Goal: Task Accomplishment & Management: Manage account settings

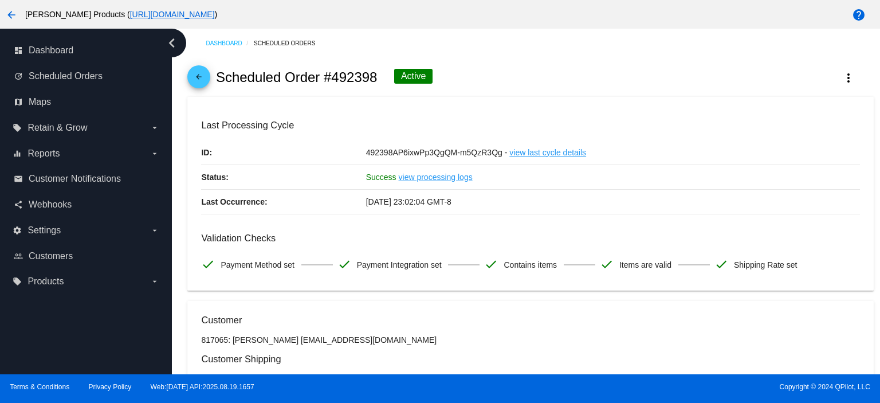
click at [205, 80] on mat-icon "arrow_back" at bounding box center [199, 80] width 14 height 14
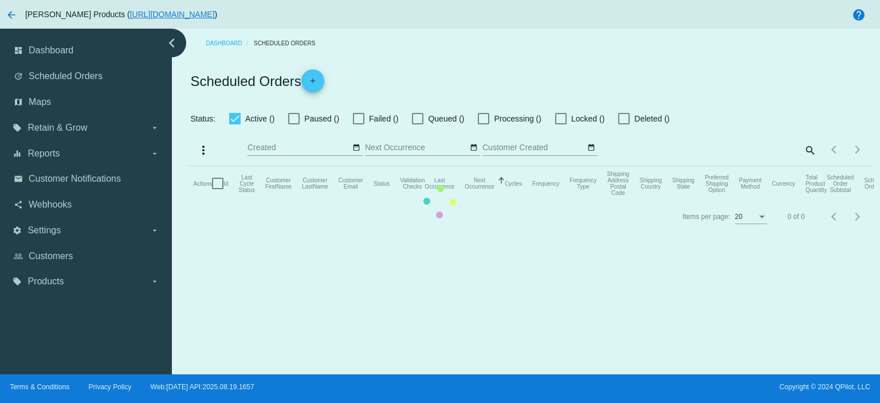
checkbox input "true"
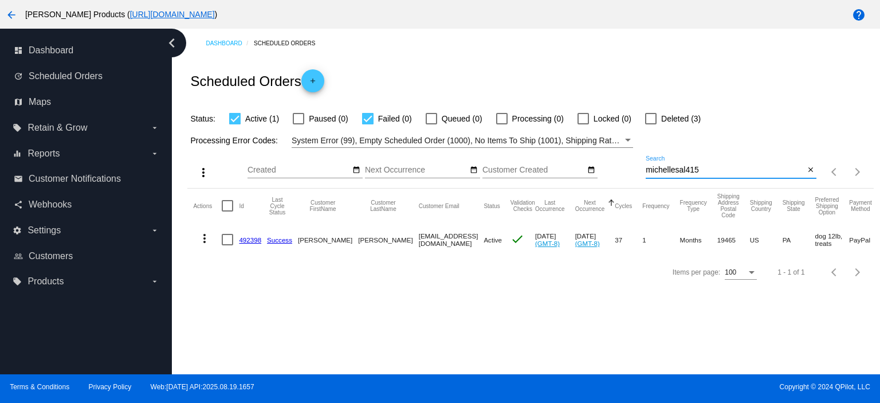
drag, startPoint x: 706, startPoint y: 171, endPoint x: 639, endPoint y: 171, distance: 67.0
click at [639, 171] on div "more_vert Sep Jan Feb Mar [DATE]" at bounding box center [530, 168] width 686 height 41
paste input "[EMAIL_ADDRESS][DOMAIN_NAME]"
type input "[EMAIL_ADDRESS][DOMAIN_NAME]"
click at [809, 170] on mat-icon "close" at bounding box center [811, 170] width 8 height 9
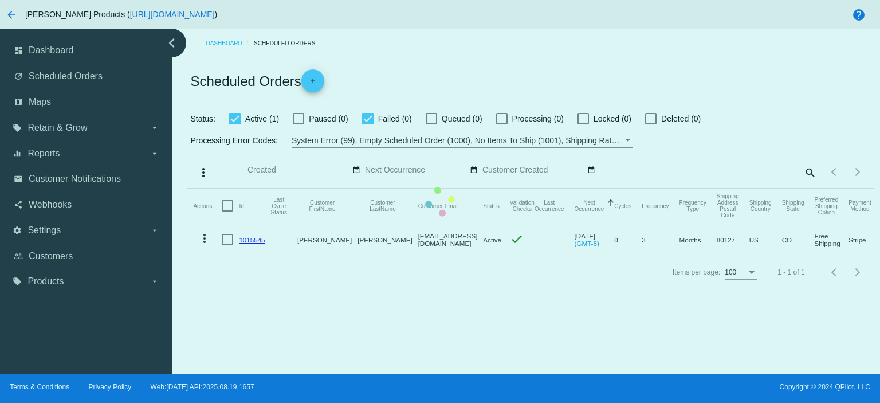
click at [809, 188] on mat-table "Actions Id Last Cycle Status Customer FirstName Customer LastName Customer Emai…" at bounding box center [530, 222] width 686 height 68
click at [808, 188] on mat-table "Actions Id Last Cycle Status Customer FirstName Customer LastName Customer Emai…" at bounding box center [530, 222] width 686 height 68
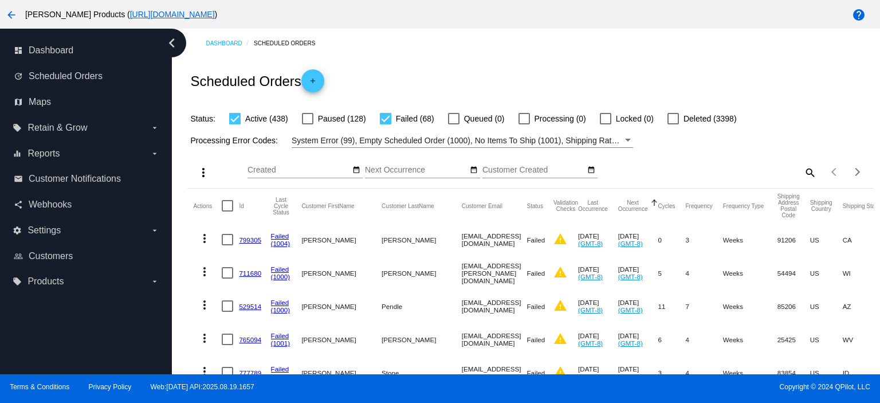
click at [803, 171] on mat-icon "search" at bounding box center [810, 172] width 14 height 18
click at [678, 167] on input "Search" at bounding box center [731, 170] width 171 height 9
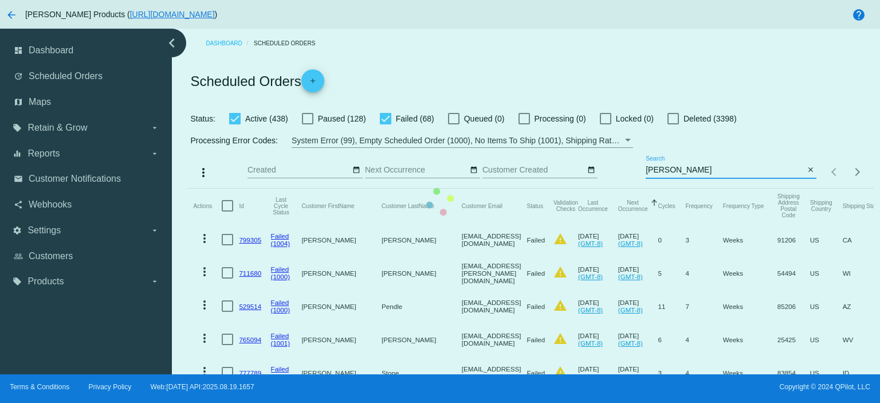
type input "michellesal415"
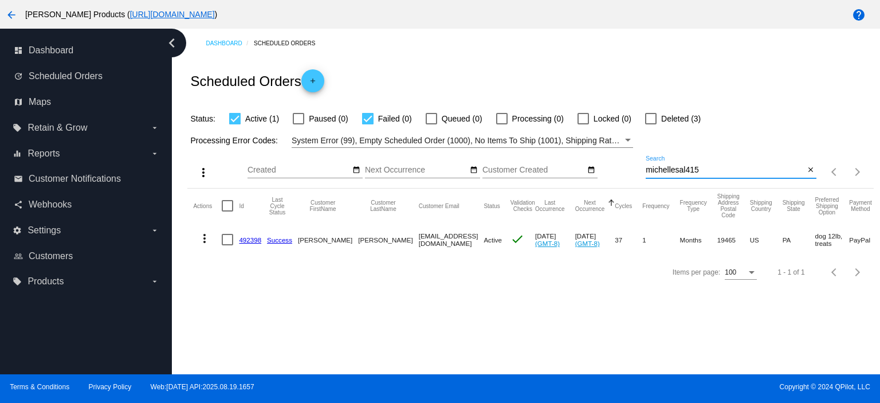
click at [246, 241] on link "492398" at bounding box center [250, 239] width 22 height 7
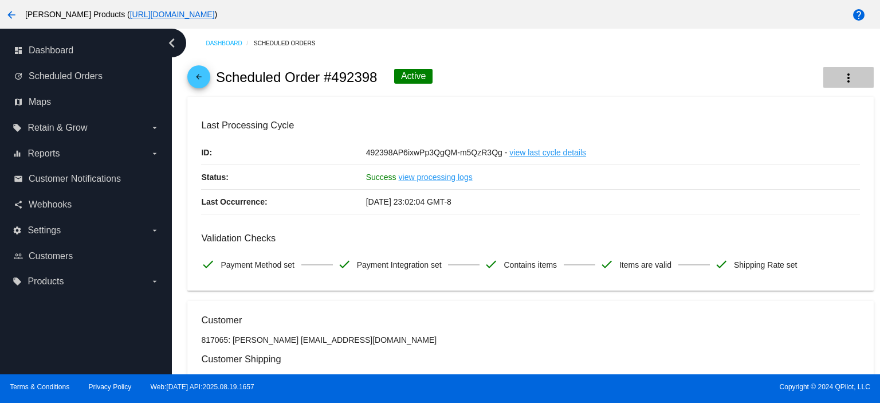
click at [841, 77] on mat-icon "more_vert" at bounding box center [848, 78] width 14 height 14
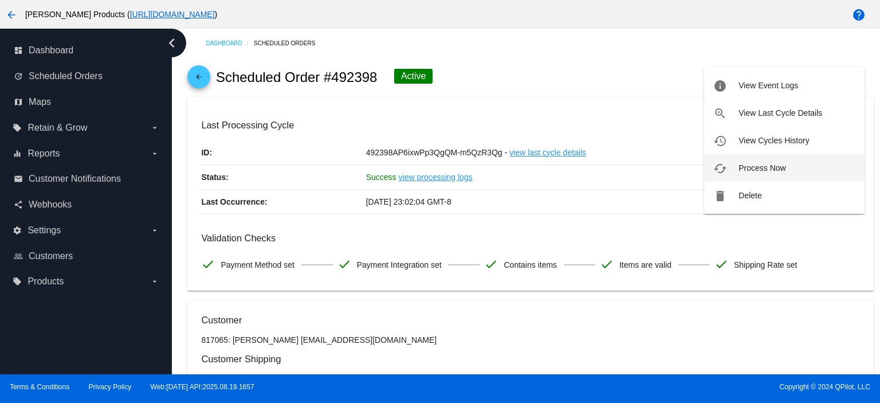
click at [778, 166] on span "Process Now" at bounding box center [761, 167] width 47 height 9
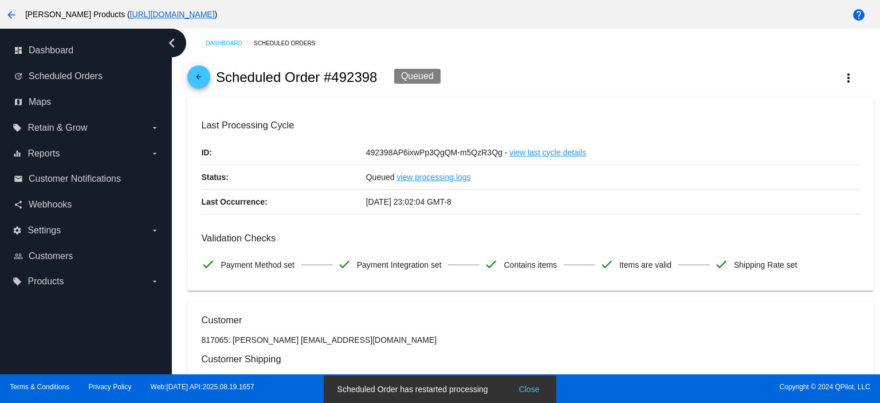
click at [196, 76] on mat-icon "arrow_back" at bounding box center [199, 80] width 14 height 14
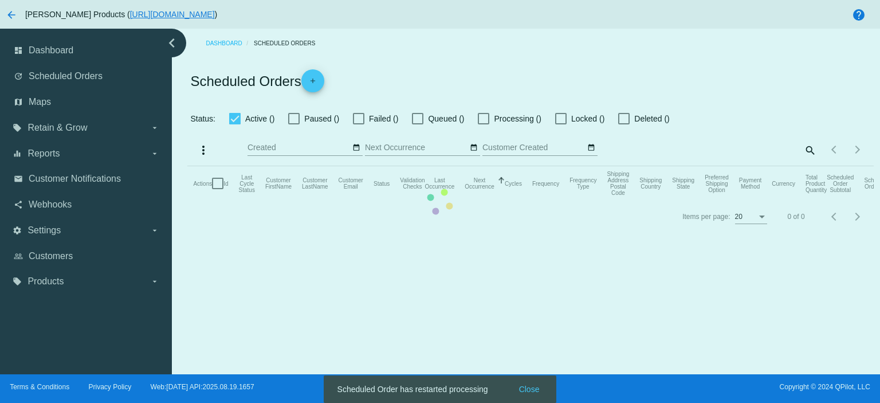
checkbox input "true"
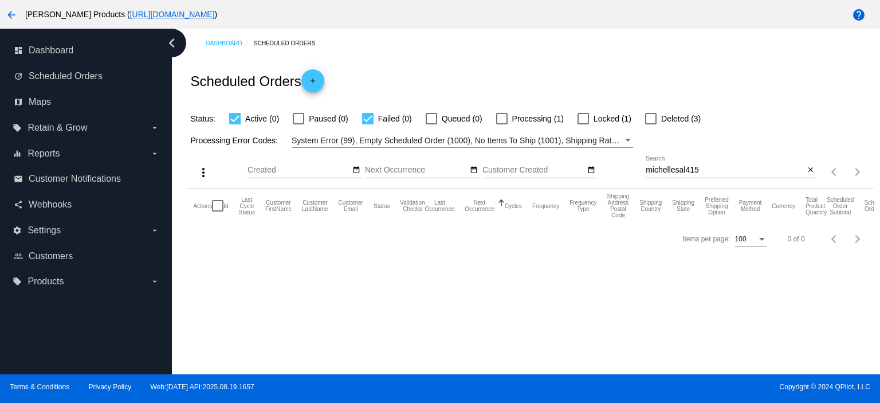
click at [585, 119] on div at bounding box center [582, 118] width 11 height 11
click at [583, 124] on input "Locked (1)" at bounding box center [583, 124] width 1 height 1
checkbox input "true"
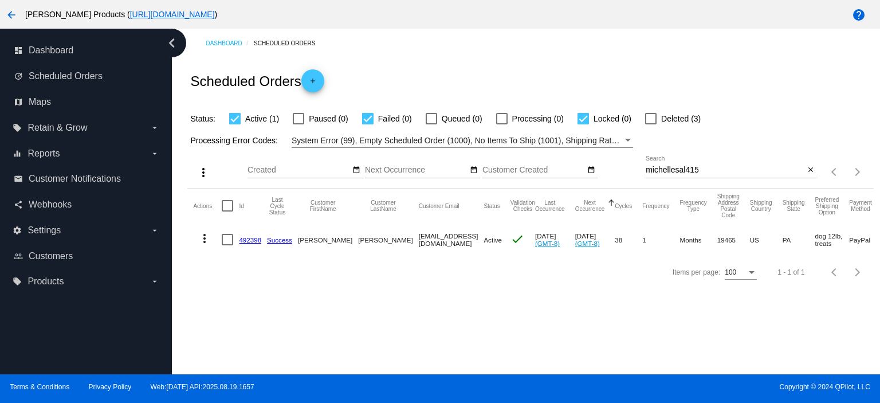
click at [250, 241] on link "492398" at bounding box center [250, 239] width 22 height 7
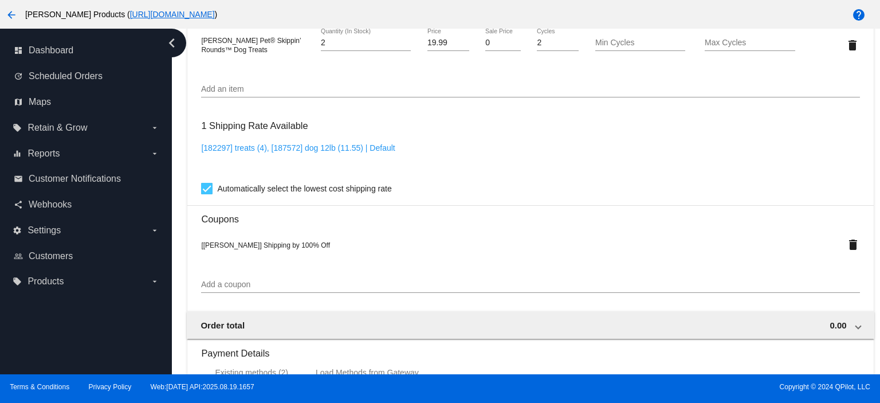
scroll to position [993, 0]
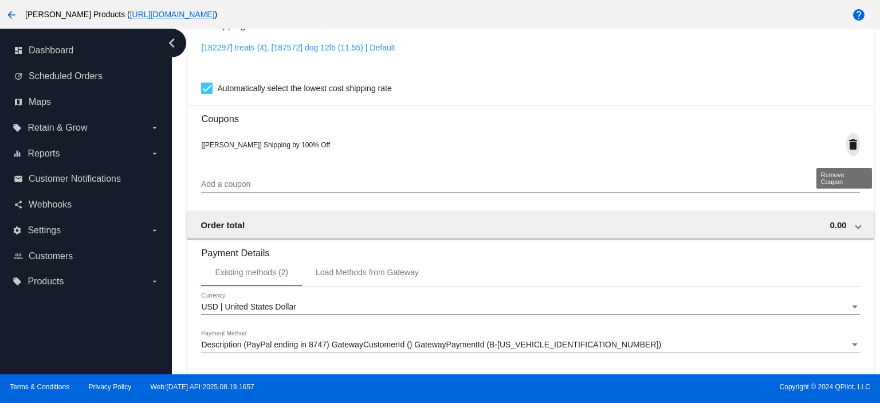
click at [846, 144] on mat-icon "delete" at bounding box center [853, 144] width 14 height 14
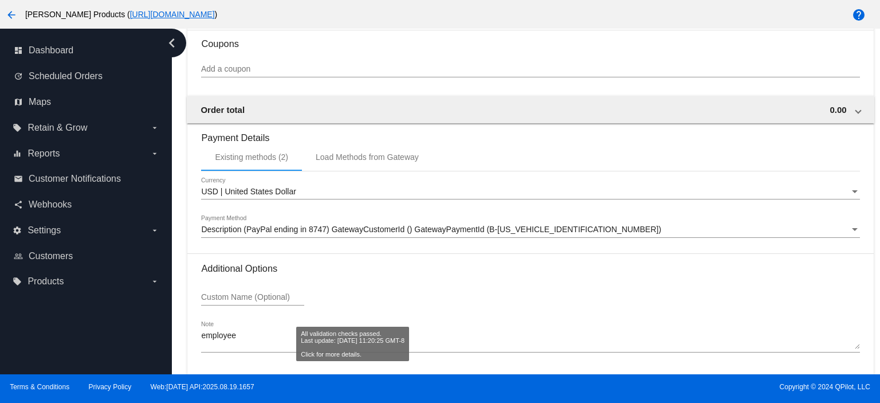
scroll to position [1114, 0]
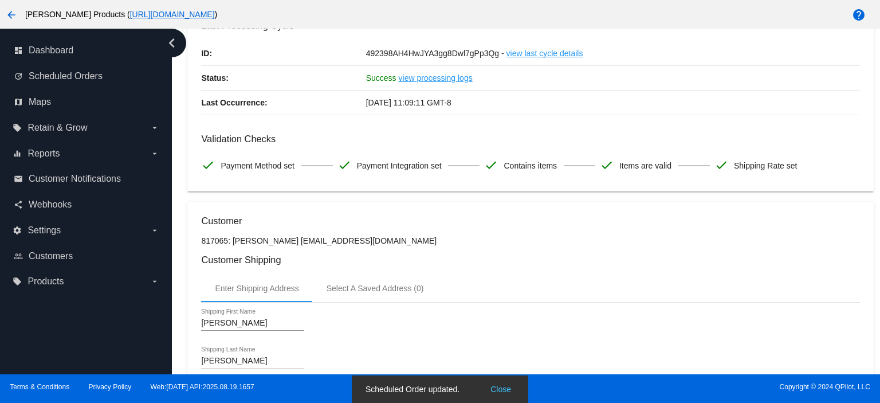
scroll to position [0, 0]
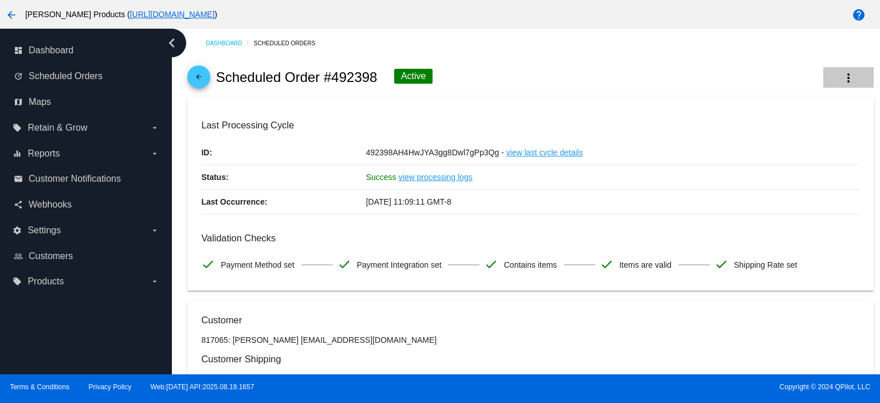
click at [841, 80] on mat-icon "more_vert" at bounding box center [848, 78] width 14 height 14
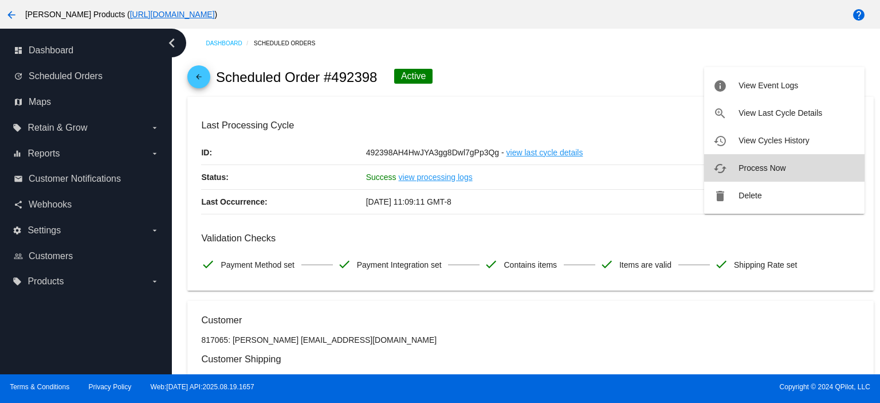
click at [754, 165] on span "Process Now" at bounding box center [761, 167] width 47 height 9
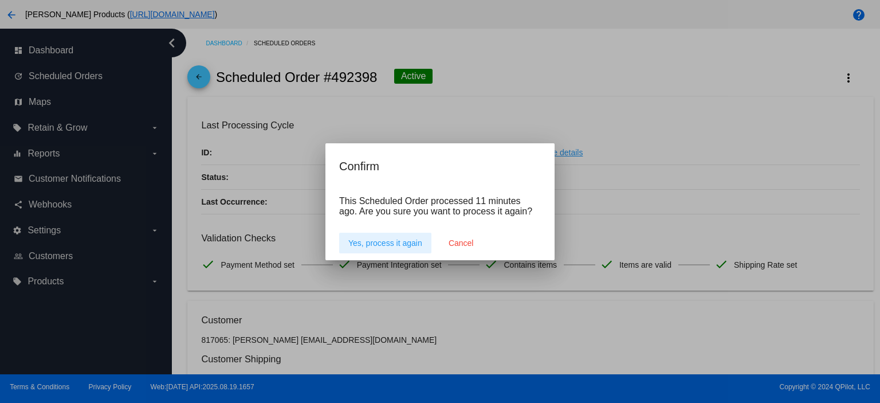
click at [348, 242] on button "Yes, process it again" at bounding box center [385, 243] width 92 height 21
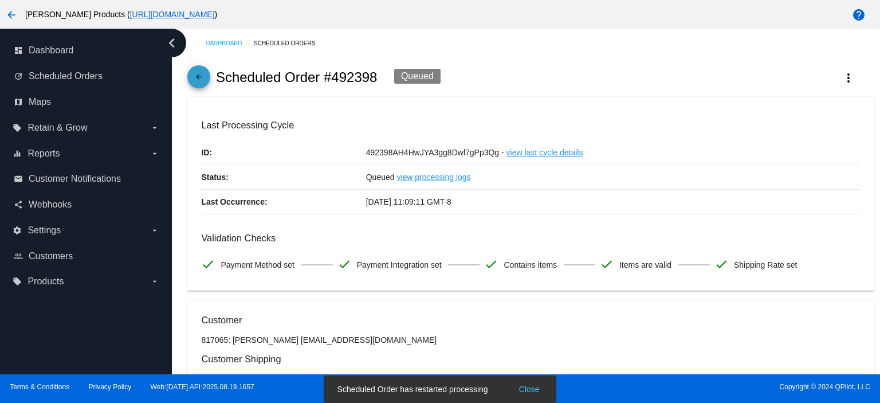
click at [199, 77] on mat-icon "arrow_back" at bounding box center [199, 80] width 14 height 14
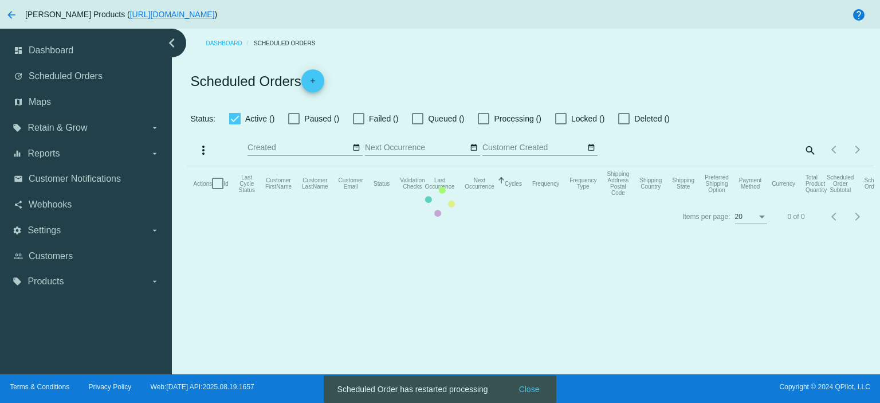
checkbox input "true"
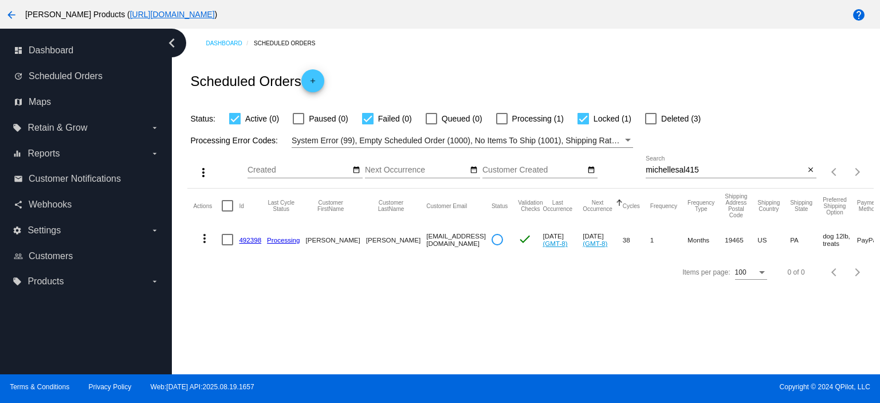
click at [250, 239] on link "492398" at bounding box center [250, 239] width 22 height 7
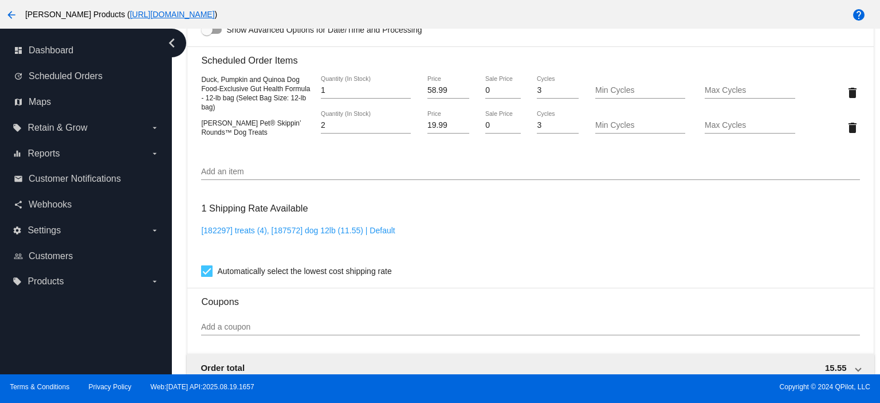
scroll to position [840, 0]
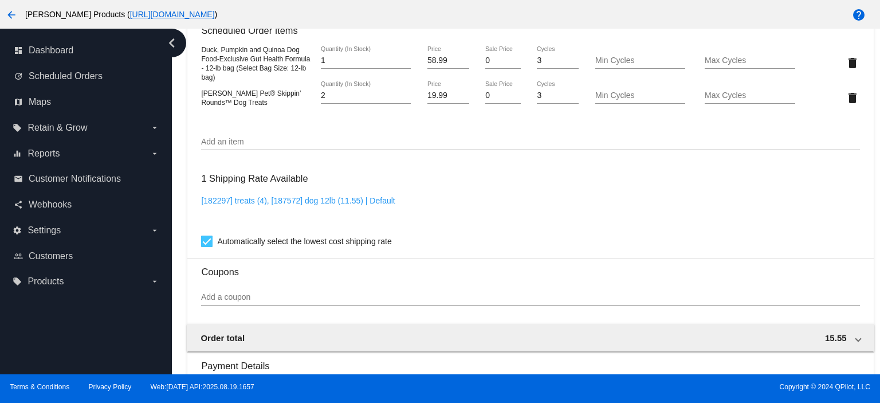
click at [219, 300] on input "Add a coupon" at bounding box center [530, 297] width 658 height 9
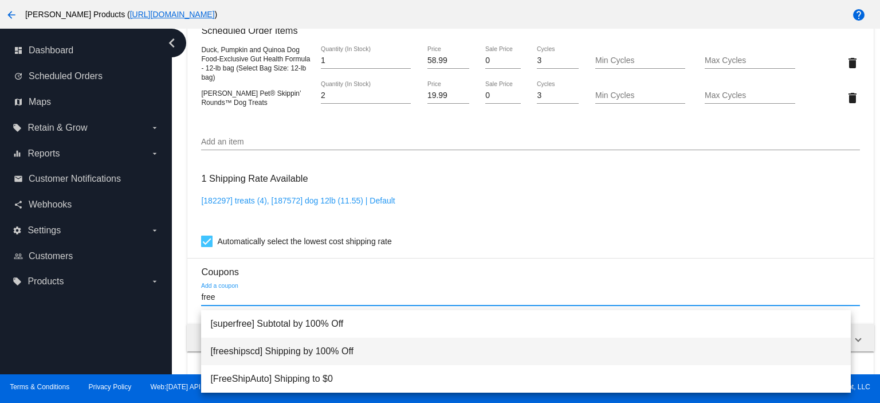
type input "free"
click at [296, 349] on span "[freeshipscd] Shipping by 100% Off" at bounding box center [525, 350] width 631 height 27
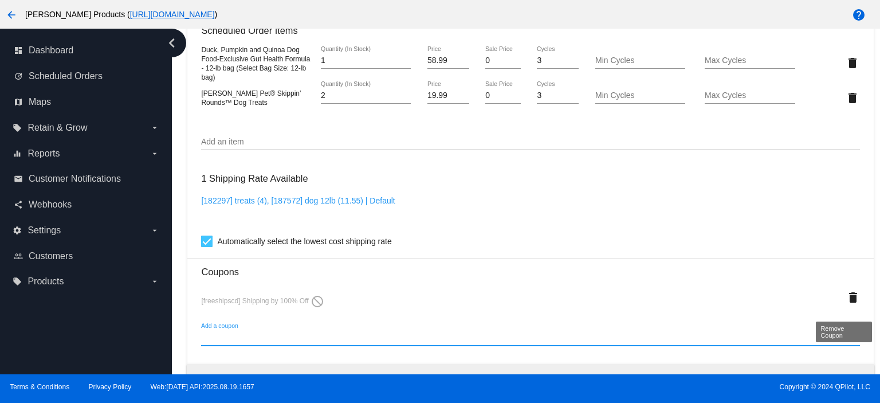
click at [846, 304] on mat-icon "delete" at bounding box center [853, 297] width 14 height 14
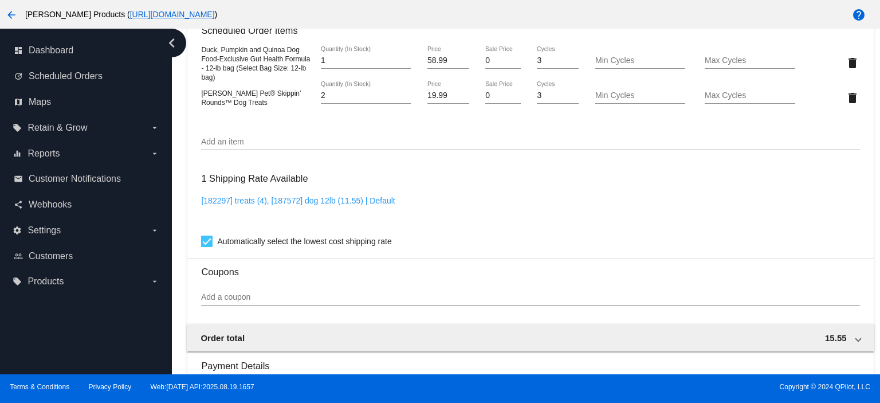
click at [227, 302] on input "Add a coupon" at bounding box center [530, 297] width 658 height 9
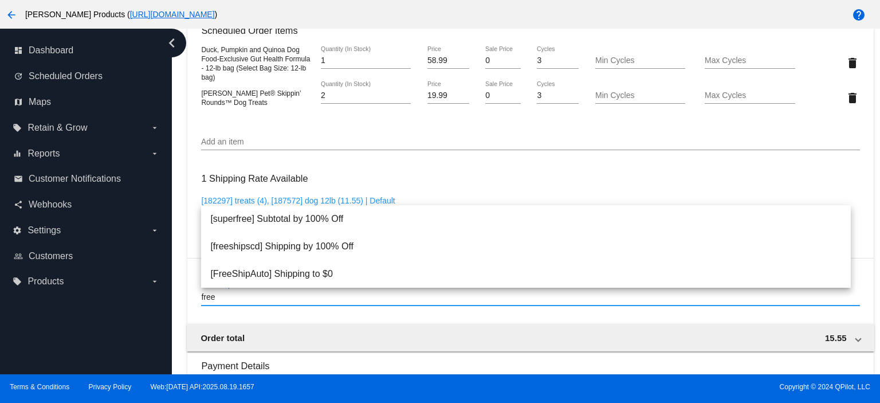
type input "free"
click at [362, 143] on input "Add an item" at bounding box center [530, 141] width 658 height 9
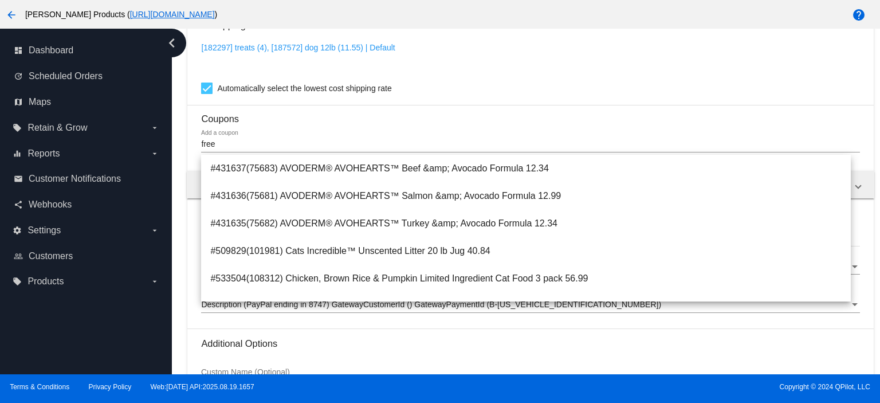
scroll to position [534, 0]
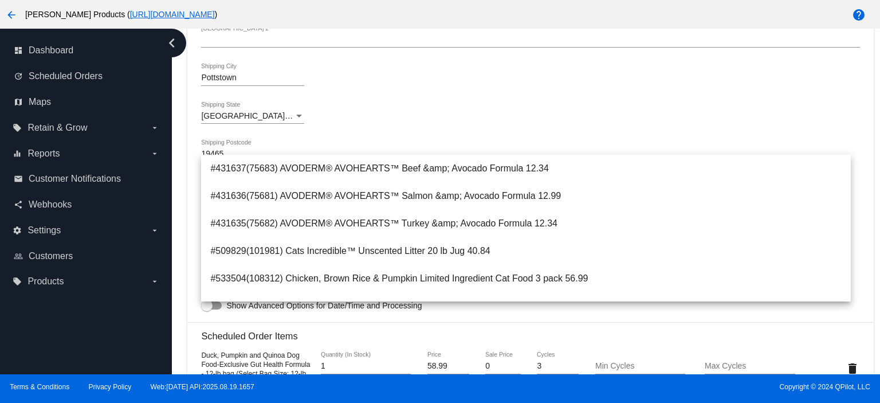
drag, startPoint x: 796, startPoint y: 117, endPoint x: 781, endPoint y: 116, distance: 14.4
click at [792, 116] on div "[GEOGRAPHIC_DATA] | [US_STATE] Shipping State" at bounding box center [530, 117] width 658 height 33
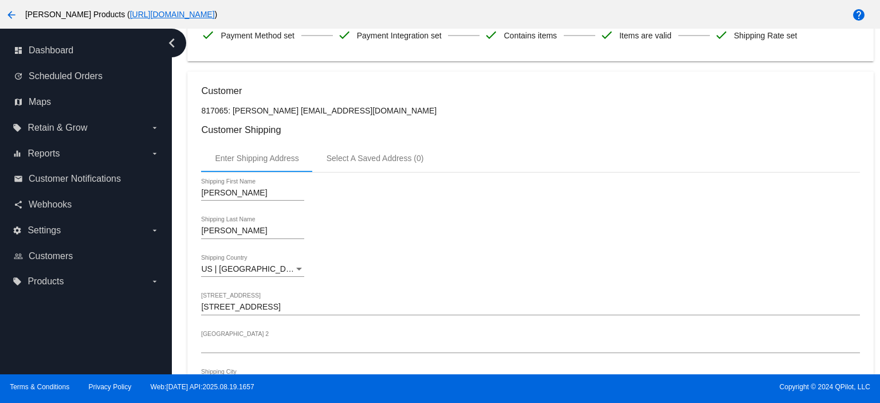
scroll to position [0, 0]
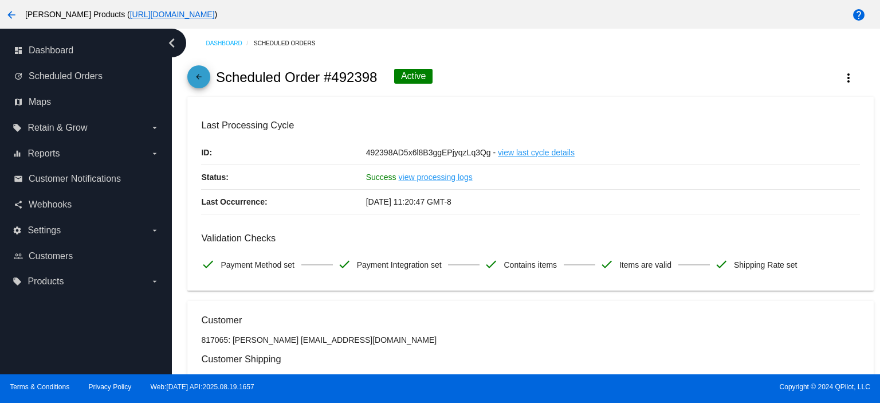
click at [200, 74] on mat-icon "arrow_back" at bounding box center [199, 80] width 14 height 14
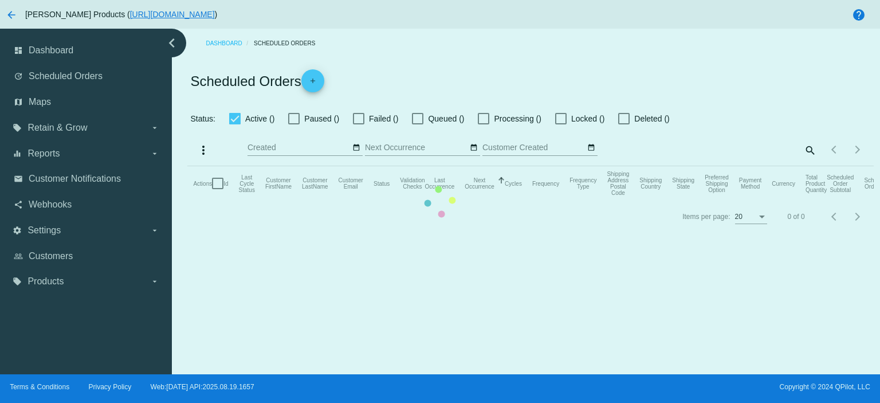
checkbox input "true"
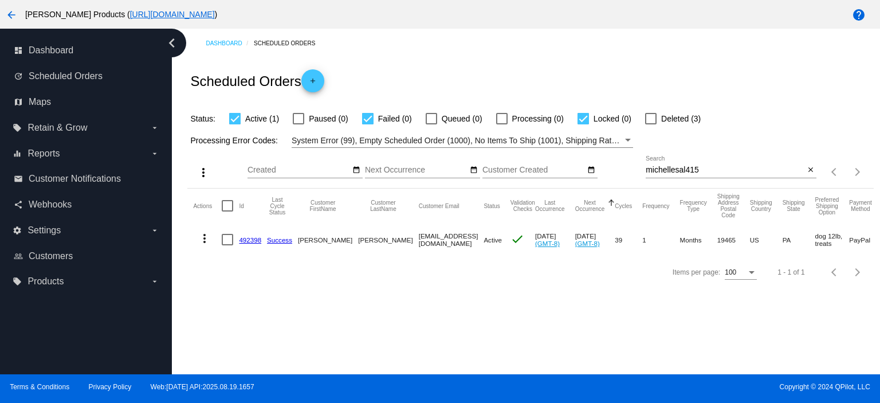
click at [204, 238] on mat-icon "more_vert" at bounding box center [205, 238] width 14 height 14
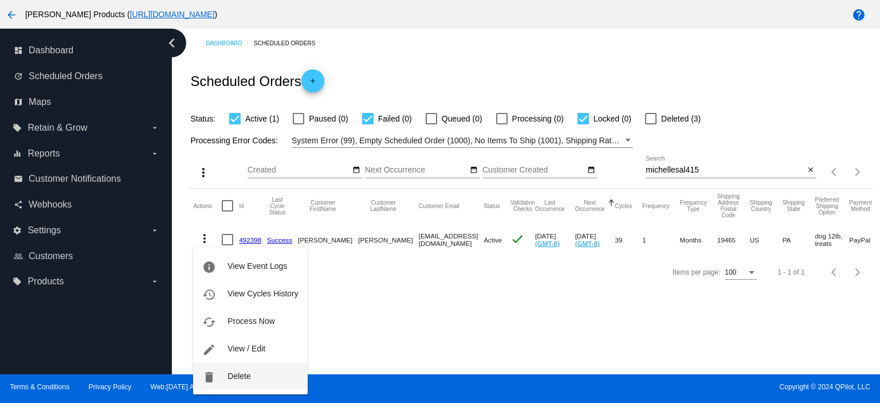
click at [238, 375] on span "Delete" at bounding box center [238, 375] width 23 height 9
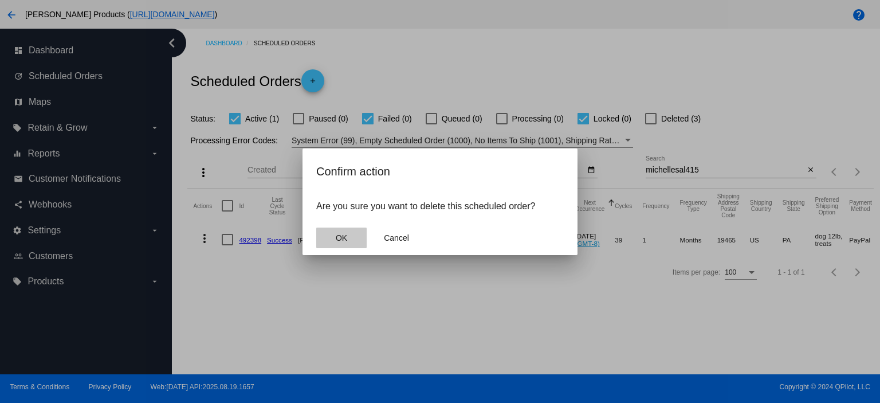
click at [345, 239] on span "OK" at bounding box center [341, 237] width 11 height 9
